Goal: Use online tool/utility: Utilize a website feature to perform a specific function

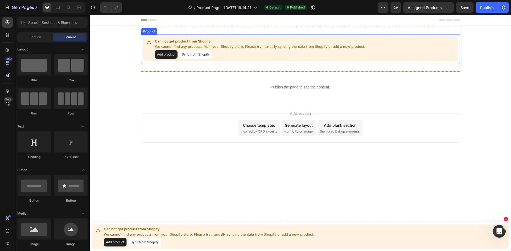
click at [197, 55] on button "Sync from Shopify" at bounding box center [196, 54] width 32 height 9
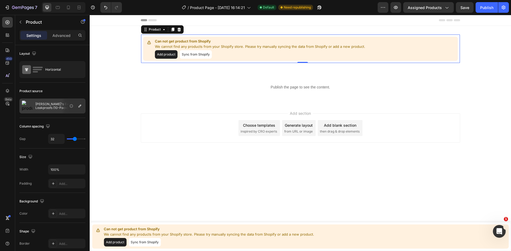
click at [170, 54] on button "Add product" at bounding box center [166, 54] width 23 height 9
click at [8, 9] on icon "button" at bounding box center [8, 8] width 2 height 4
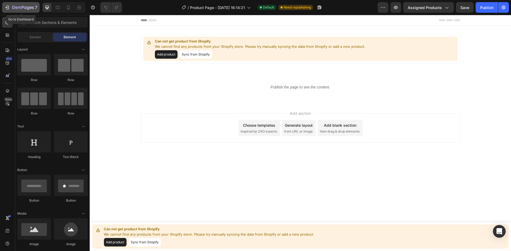
click at [20, 5] on div "7" at bounding box center [24, 7] width 25 height 6
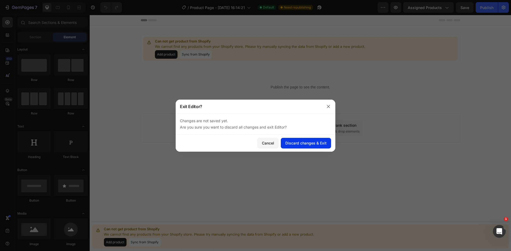
click at [308, 145] on div "Discard changes & Exit" at bounding box center [305, 143] width 41 height 6
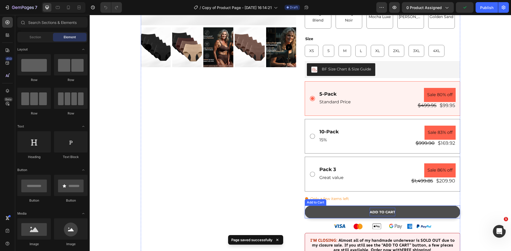
scroll to position [186, 0]
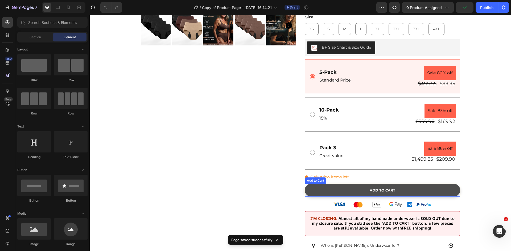
click at [364, 184] on button "ADD TO CART" at bounding box center [382, 190] width 155 height 13
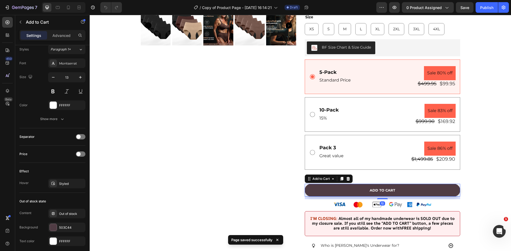
scroll to position [363, 0]
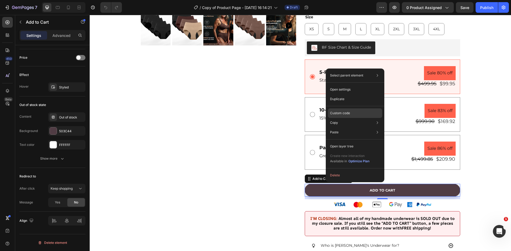
click at [343, 113] on p "Custom code" at bounding box center [340, 113] width 20 height 5
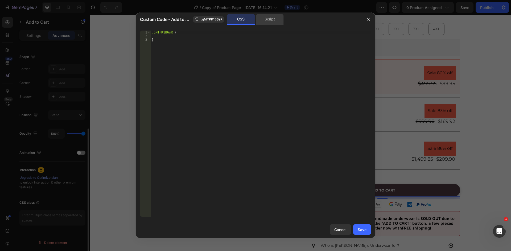
click at [262, 19] on div "Script" at bounding box center [270, 19] width 28 height 11
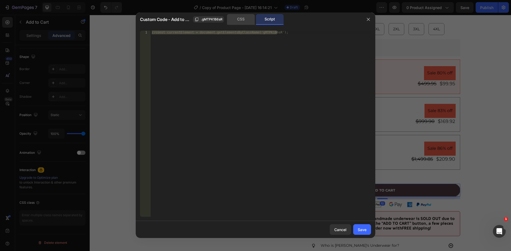
click at [246, 20] on div "CSS" at bounding box center [241, 19] width 28 height 11
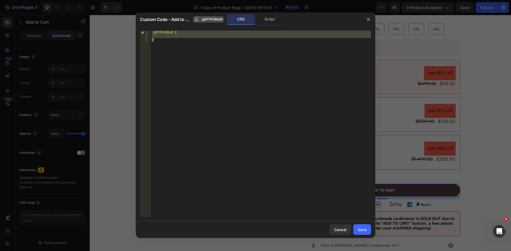
click at [218, 18] on span ".gMTPK1B6sR" at bounding box center [212, 19] width 22 height 5
click at [89, 69] on div at bounding box center [255, 125] width 511 height 251
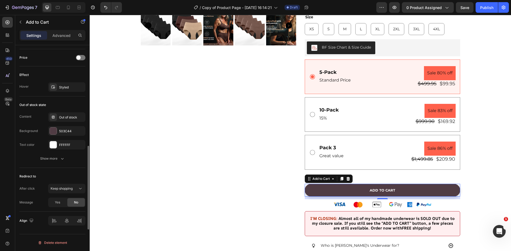
scroll to position [230, 0]
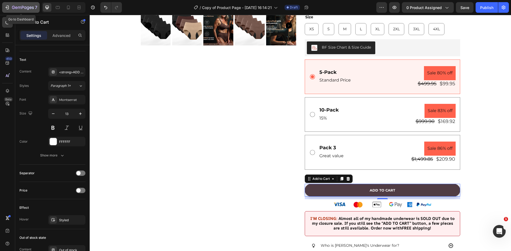
click at [5, 7] on icon "button" at bounding box center [7, 7] width 5 height 5
